Goal: Task Accomplishment & Management: Manage account settings

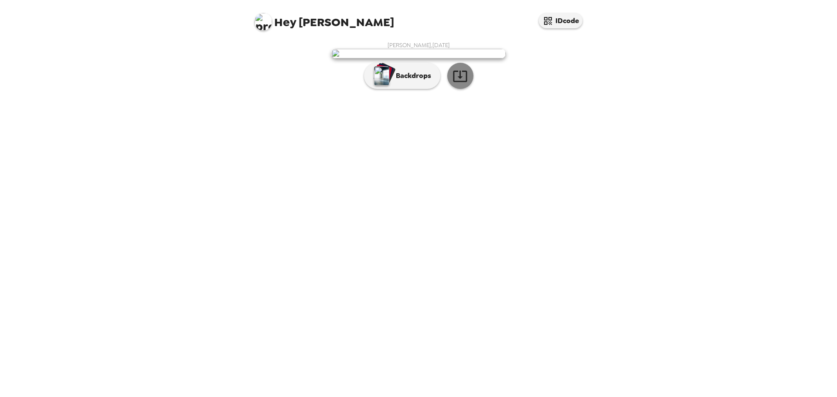
click at [464, 84] on icon "button" at bounding box center [459, 75] width 15 height 15
click at [389, 85] on div "button" at bounding box center [383, 74] width 20 height 22
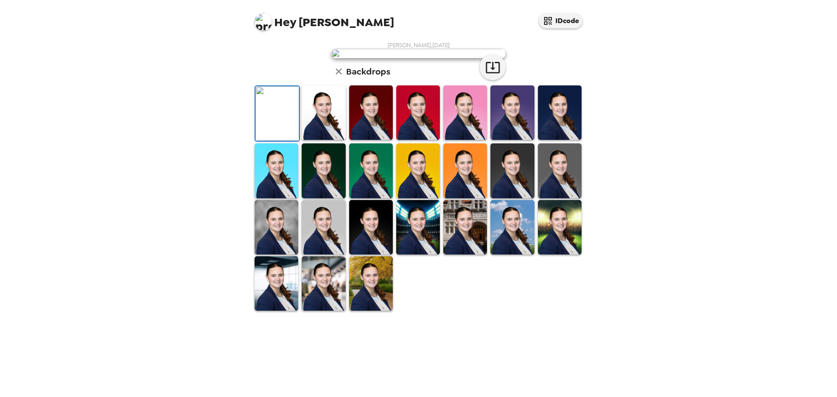
scroll to position [44, 0]
click at [572, 140] on img at bounding box center [560, 112] width 44 height 54
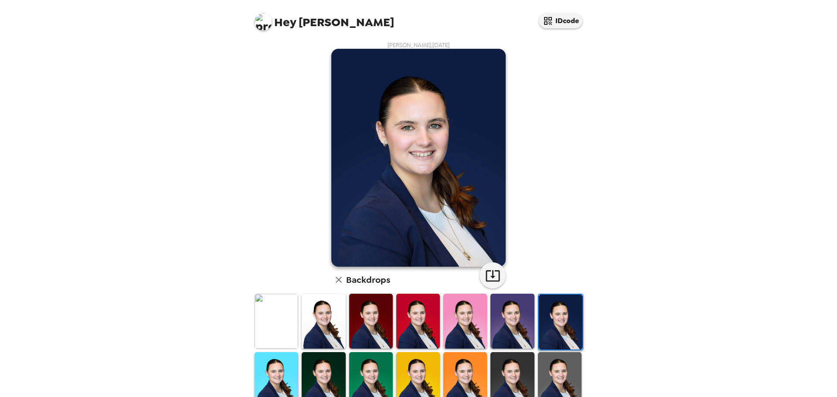
scroll to position [87, 0]
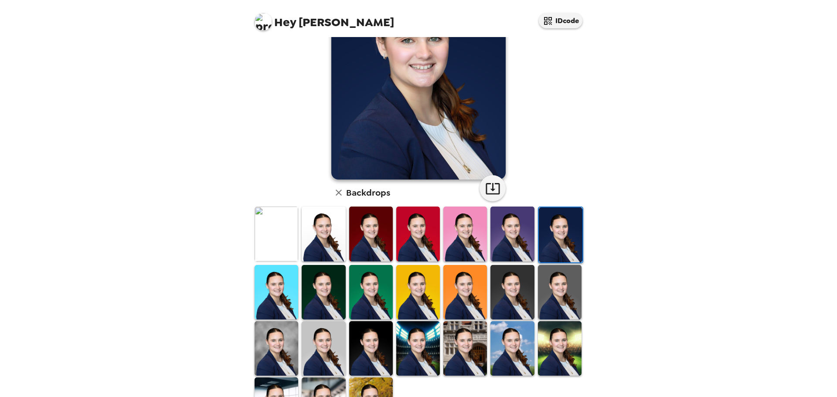
click at [547, 293] on img at bounding box center [560, 292] width 44 height 54
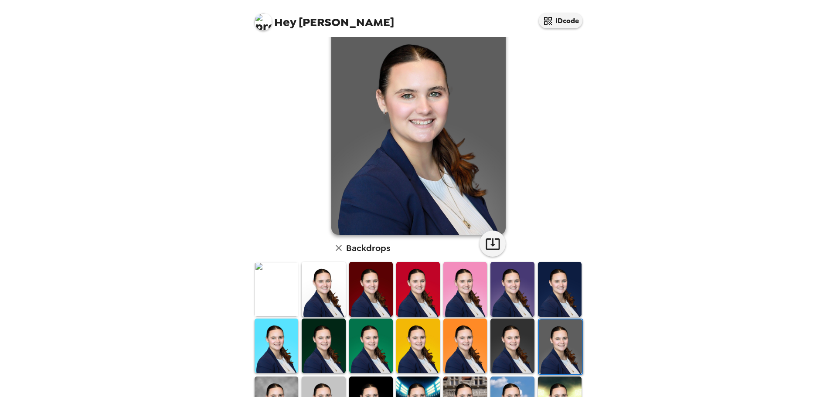
scroll to position [0, 0]
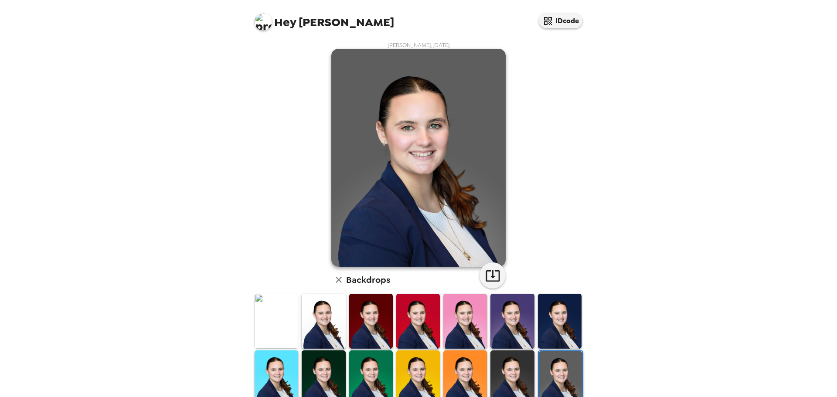
click at [330, 310] on img at bounding box center [324, 321] width 44 height 54
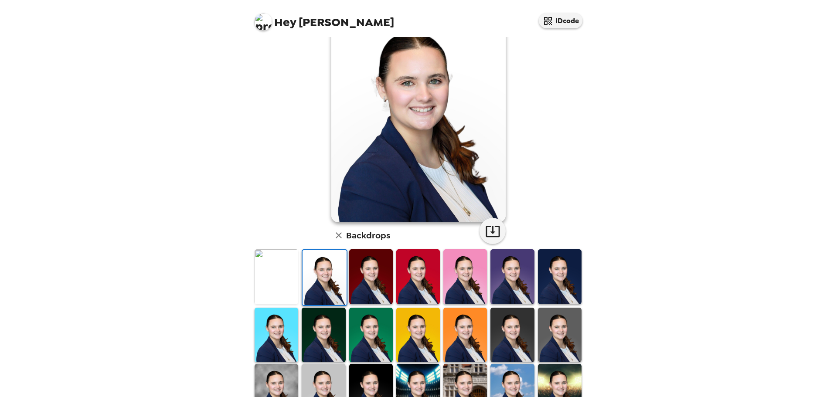
scroll to position [87, 0]
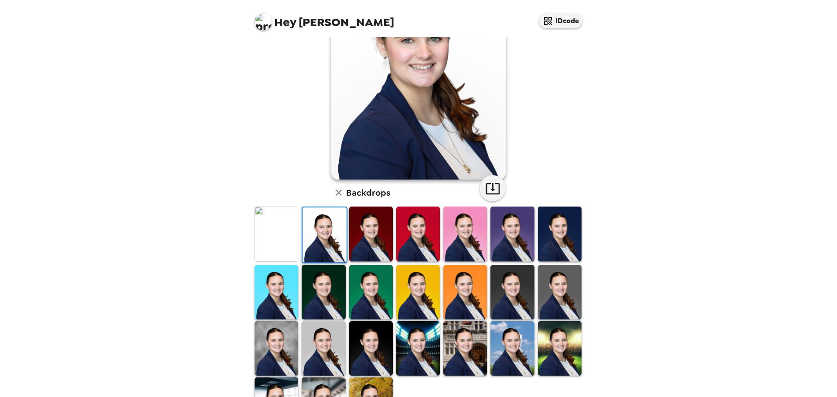
click at [267, 344] on img at bounding box center [277, 348] width 44 height 54
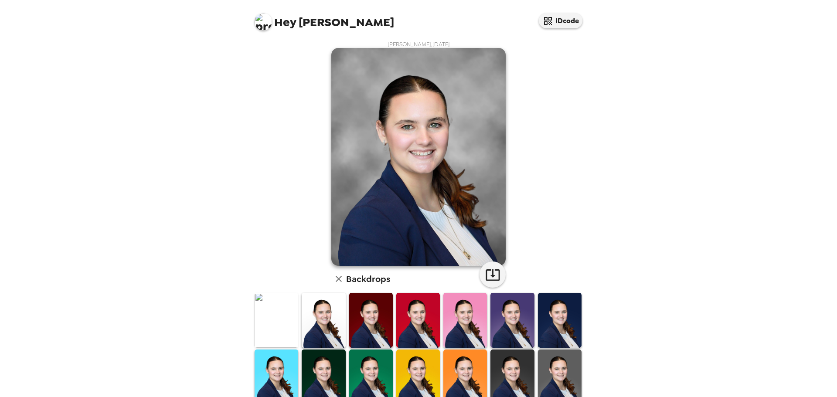
scroll to position [0, 0]
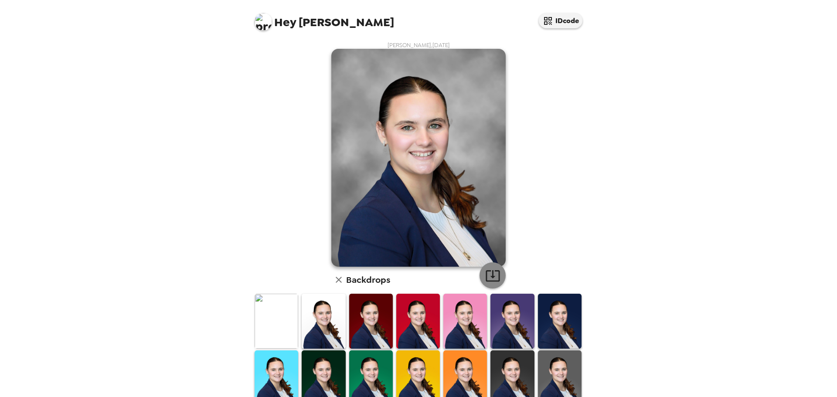
click at [491, 284] on button "button" at bounding box center [493, 275] width 26 height 26
